Goal: Navigation & Orientation: Find specific page/section

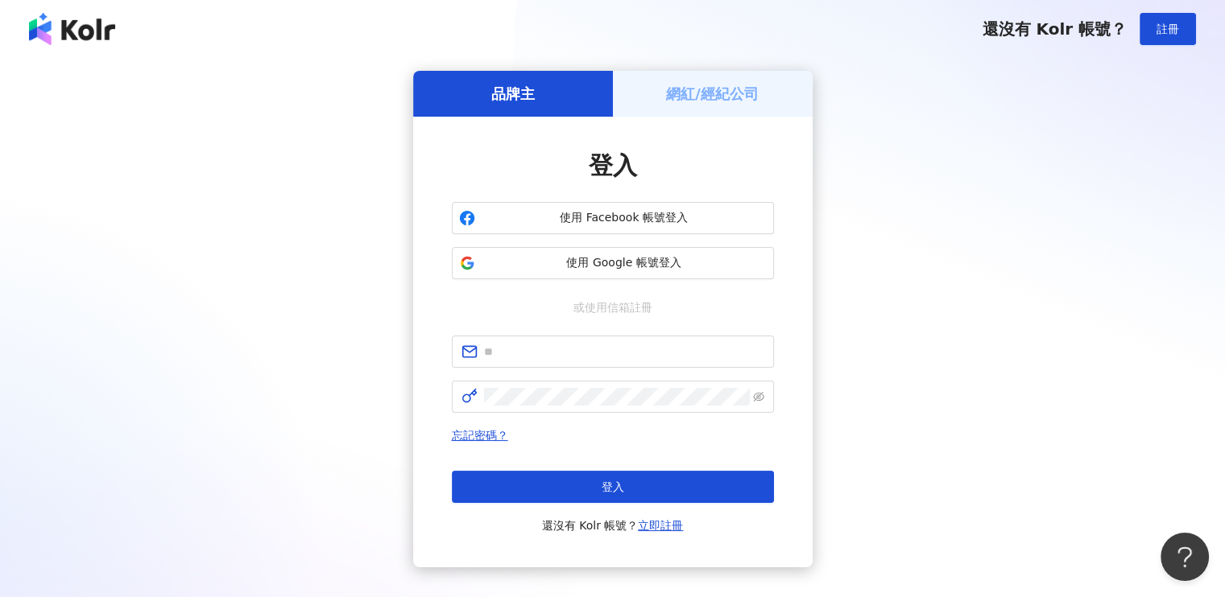
click at [670, 85] on h5 "網紅/經紀公司" at bounding box center [712, 94] width 93 height 20
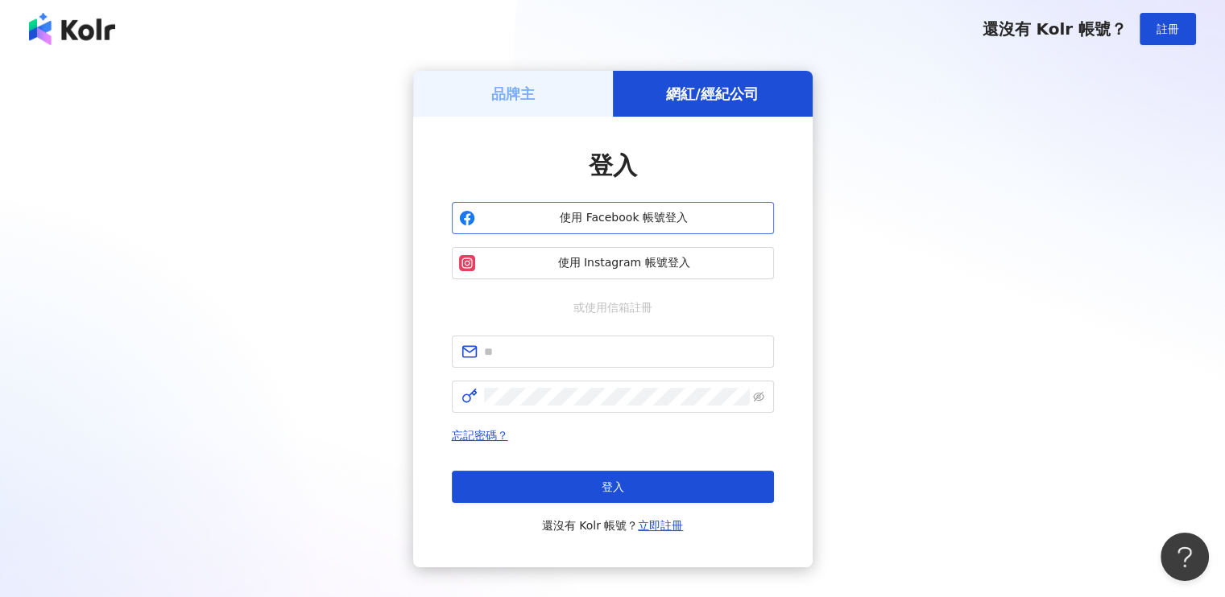
click at [614, 221] on span "使用 Facebook 帳號登入" at bounding box center [624, 218] width 285 height 16
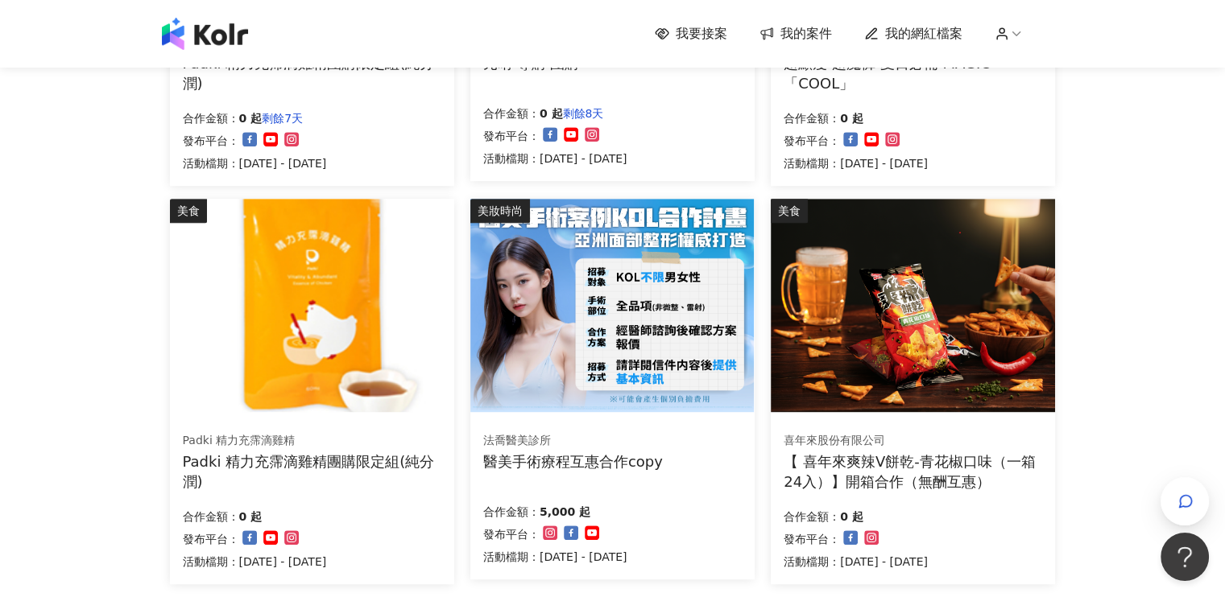
scroll to position [1047, 0]
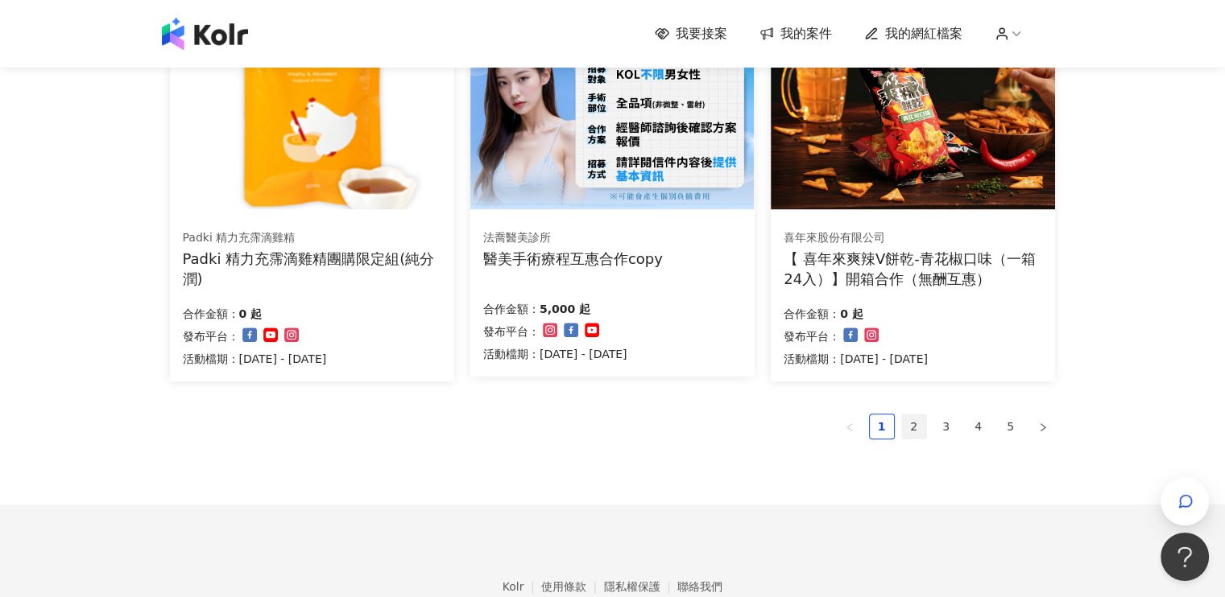
click at [908, 429] on link "2" at bounding box center [914, 427] width 24 height 24
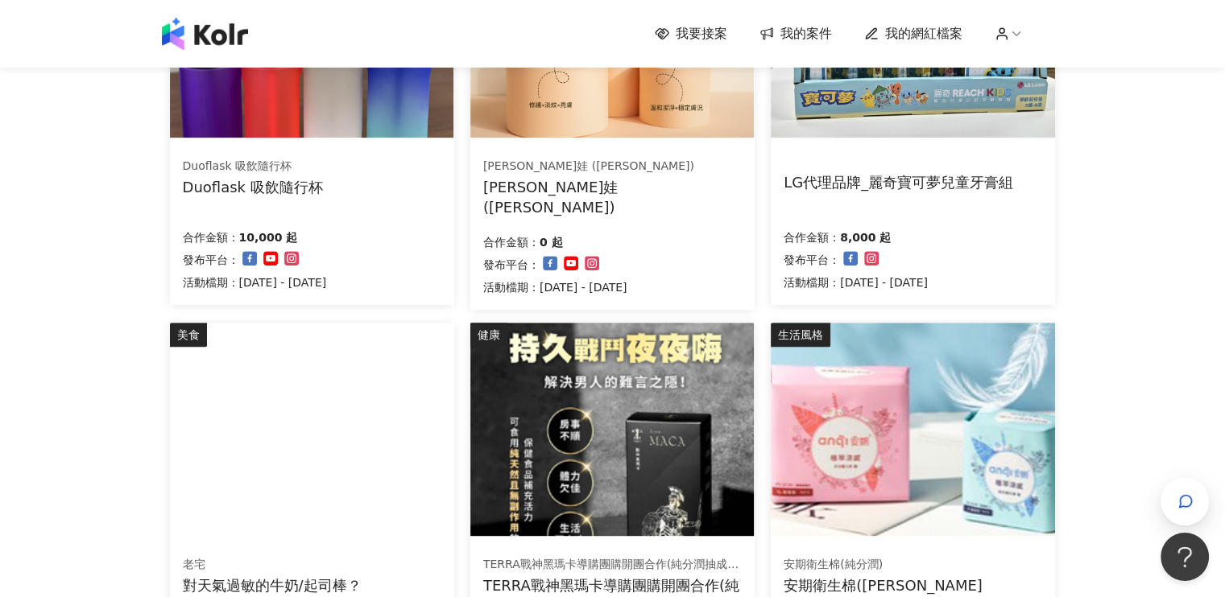
scroll to position [1042, 0]
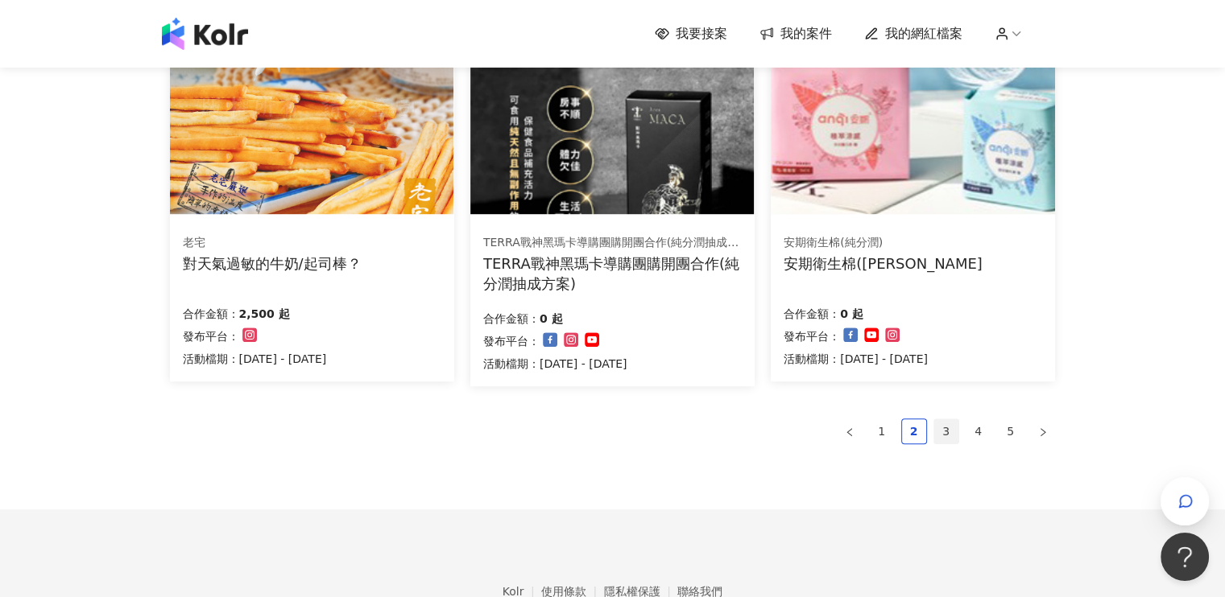
click at [944, 432] on link "3" at bounding box center [946, 432] width 24 height 24
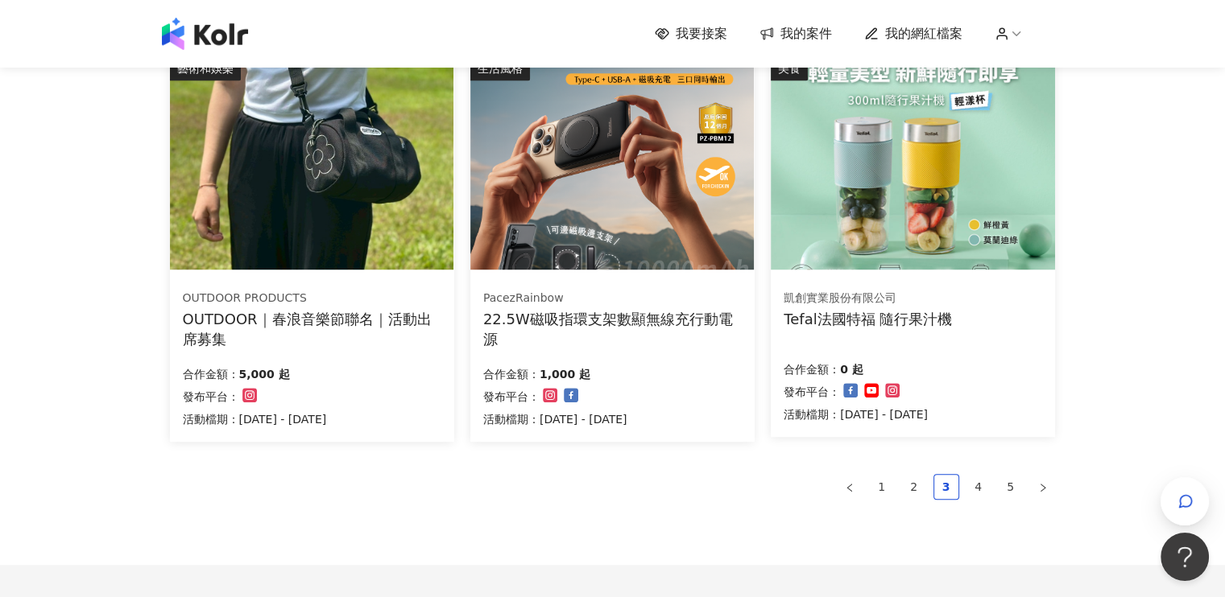
scroll to position [1127, 0]
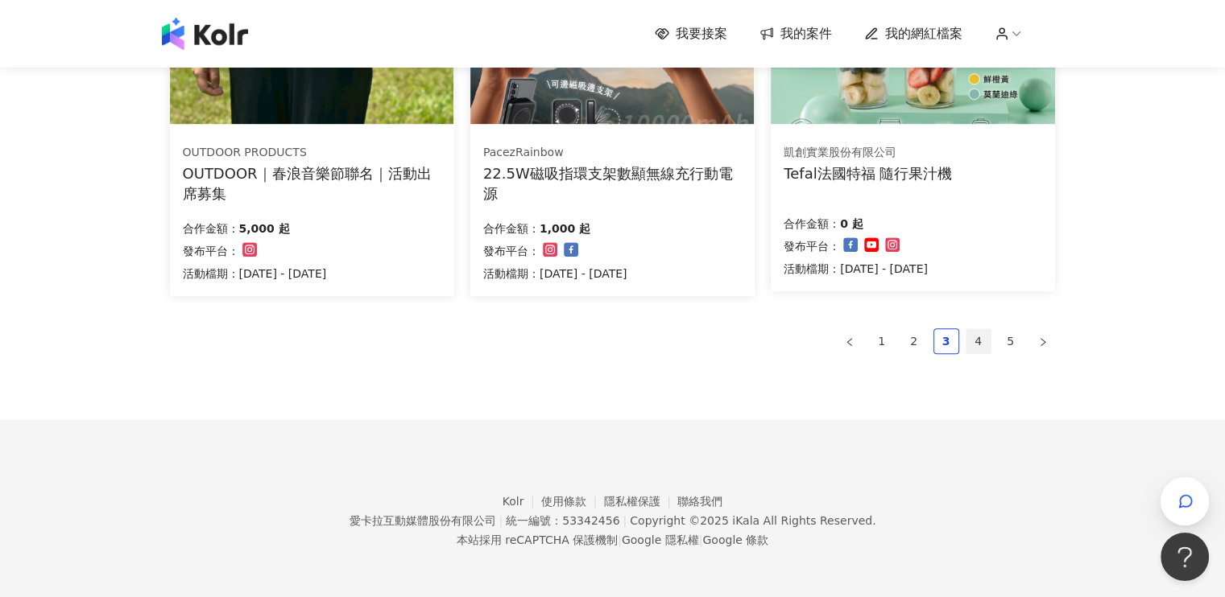
click at [977, 347] on link "4" at bounding box center [978, 341] width 24 height 24
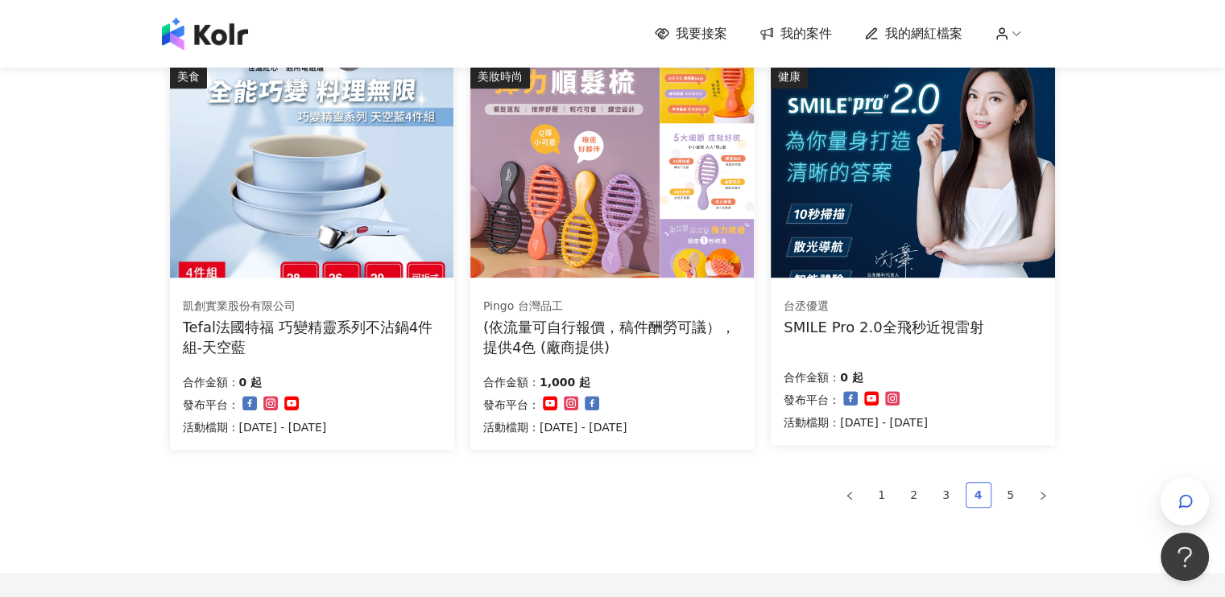
scroll to position [1047, 0]
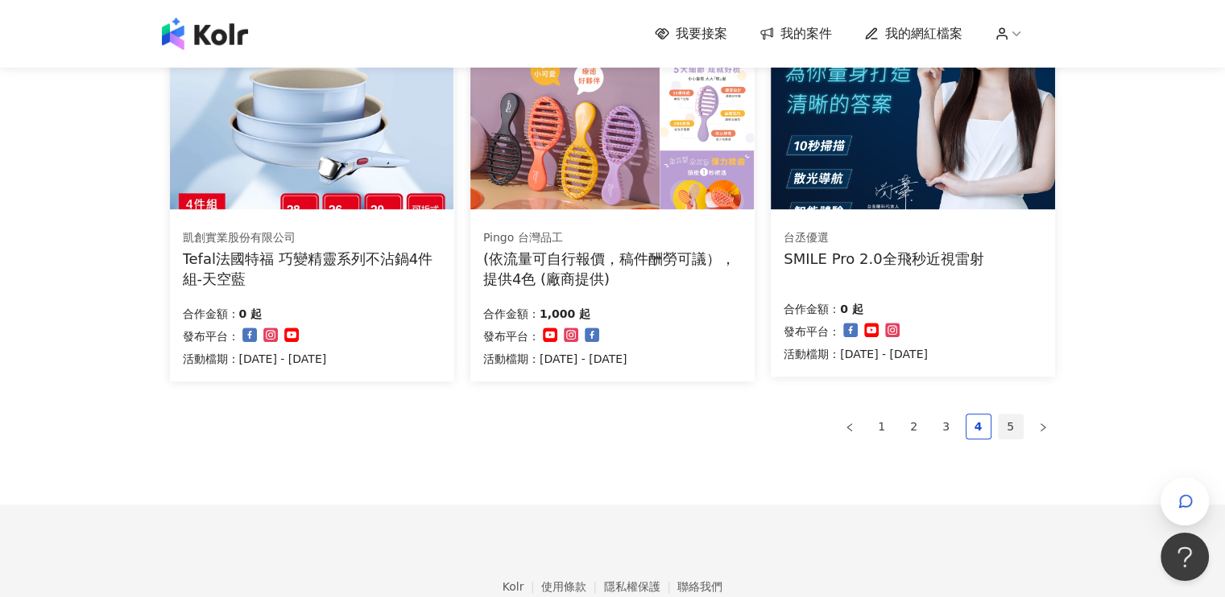
click at [1009, 431] on link "5" at bounding box center [1011, 427] width 24 height 24
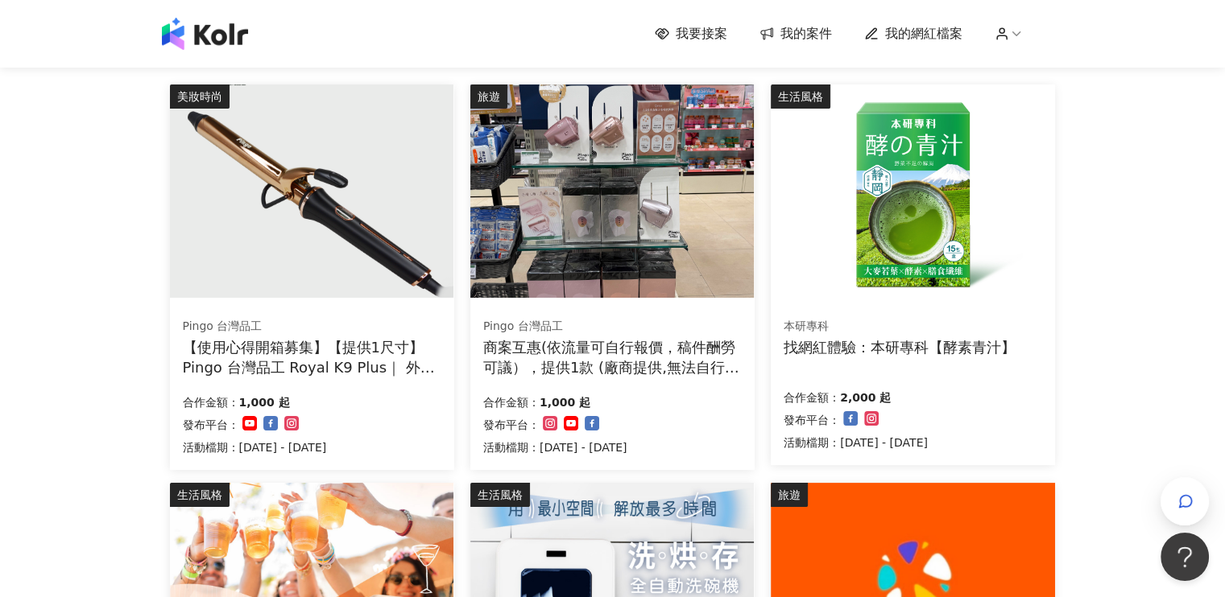
scroll to position [0, 0]
